Goal: Transaction & Acquisition: Purchase product/service

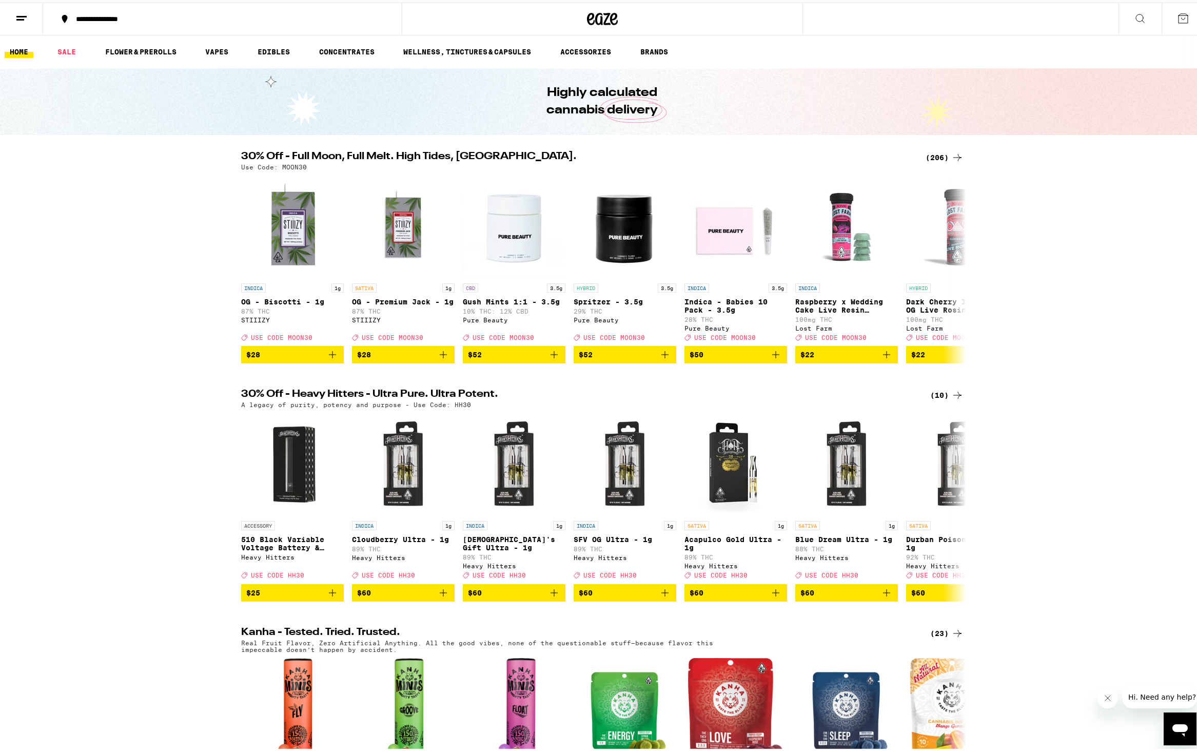
click at [932, 156] on div "(206)" at bounding box center [945, 155] width 38 height 12
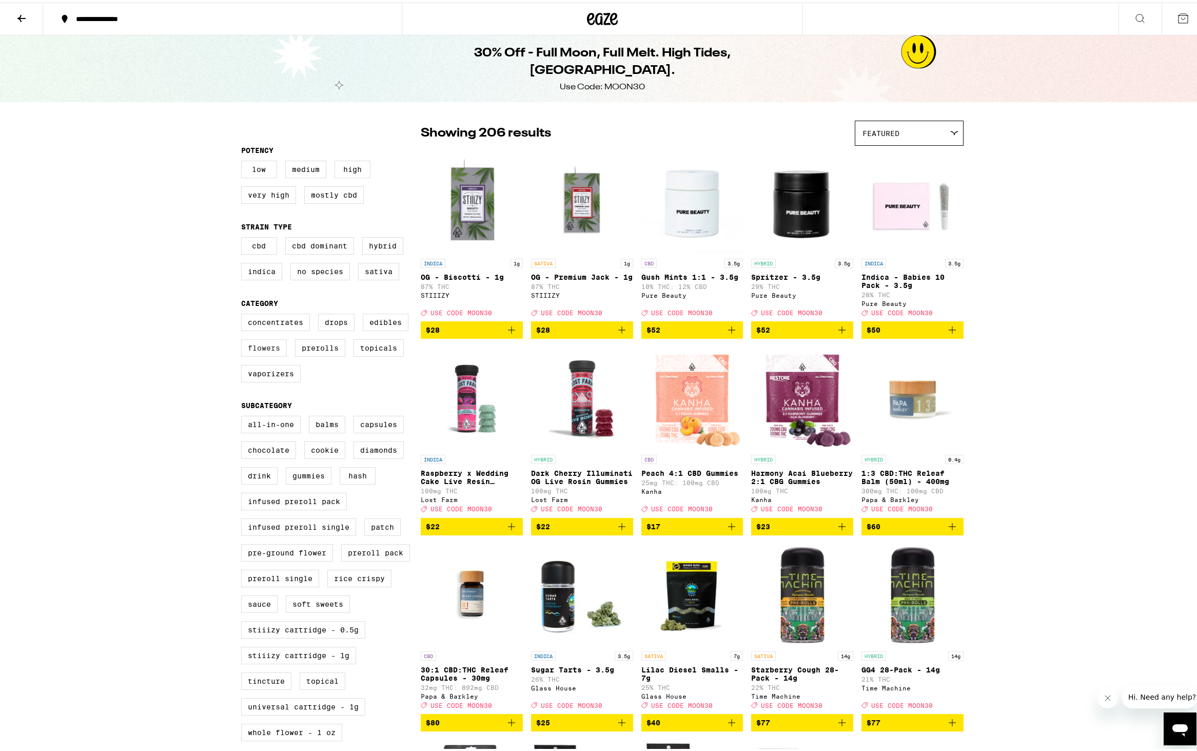
click at [252, 354] on label "Flowers" at bounding box center [264, 345] width 46 height 17
click at [244, 313] on input "Flowers" at bounding box center [243, 312] width 1 height 1
checkbox input "true"
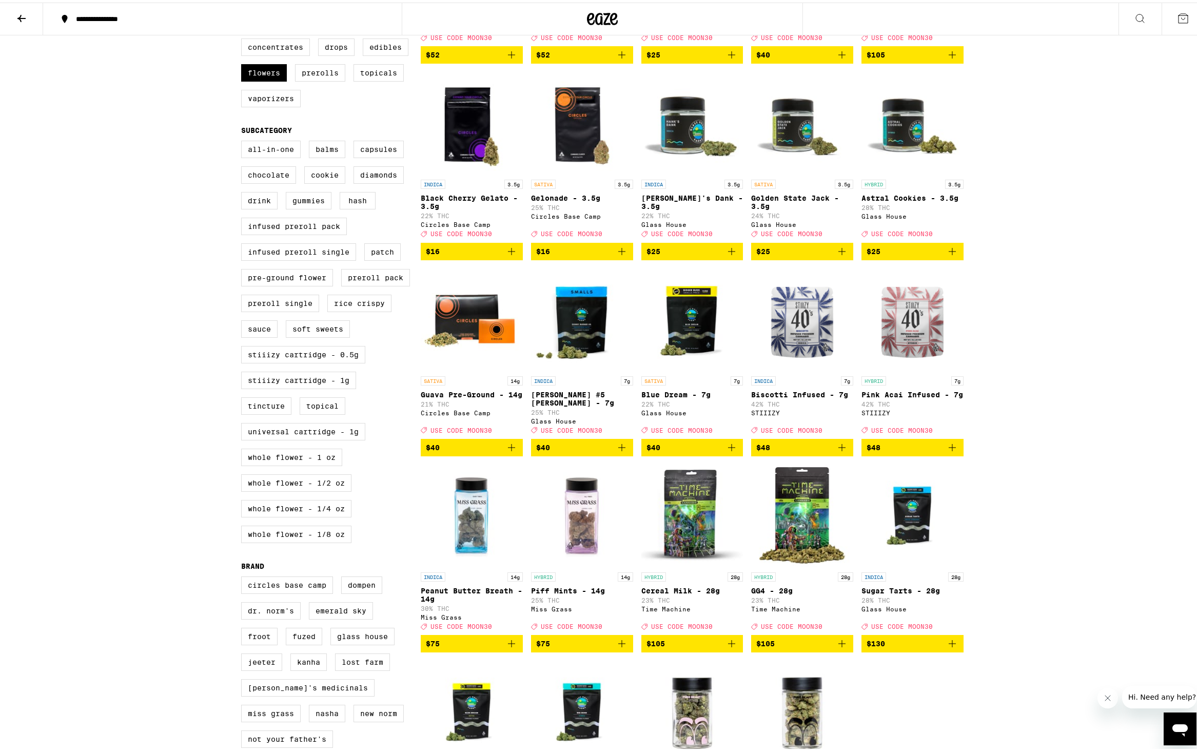
scroll to position [130, 0]
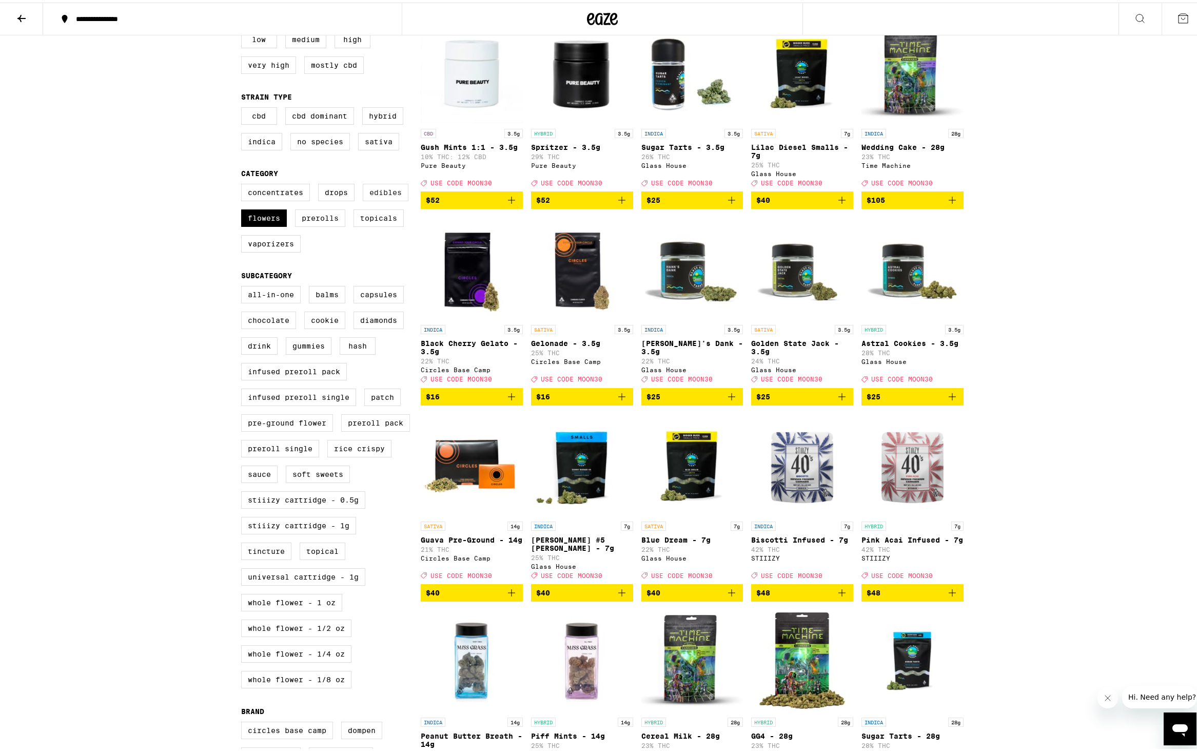
click at [380, 199] on label "Edibles" at bounding box center [386, 189] width 46 height 17
click at [244, 183] on input "Edibles" at bounding box center [243, 183] width 1 height 1
checkbox input "true"
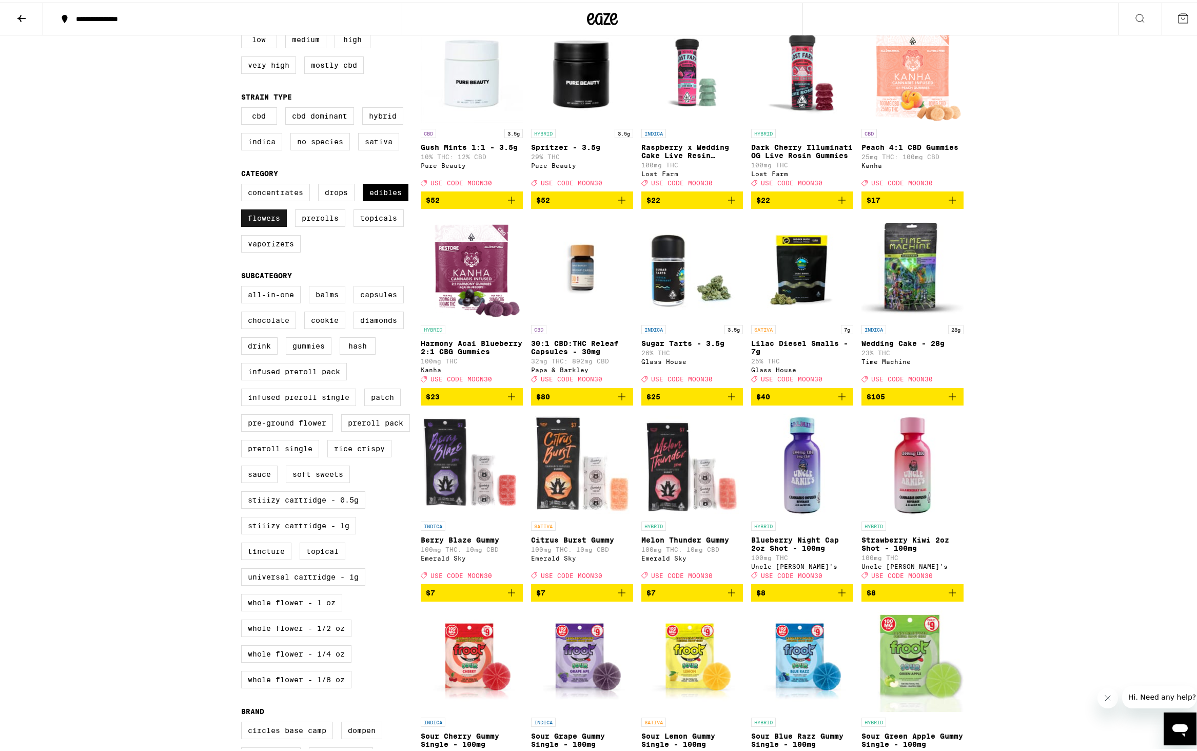
click at [262, 224] on label "Flowers" at bounding box center [264, 215] width 46 height 17
click at [244, 183] on input "Flowers" at bounding box center [243, 183] width 1 height 1
checkbox input "false"
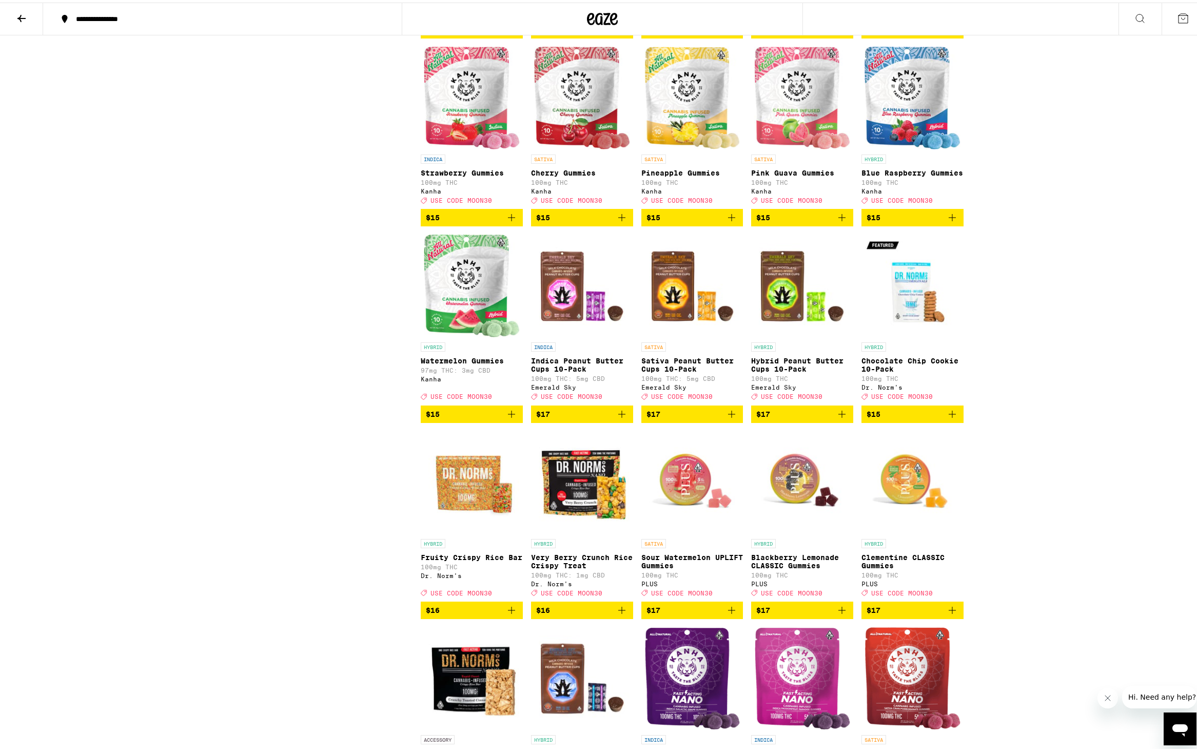
scroll to position [1672, 0]
